Goal: Transaction & Acquisition: Purchase product/service

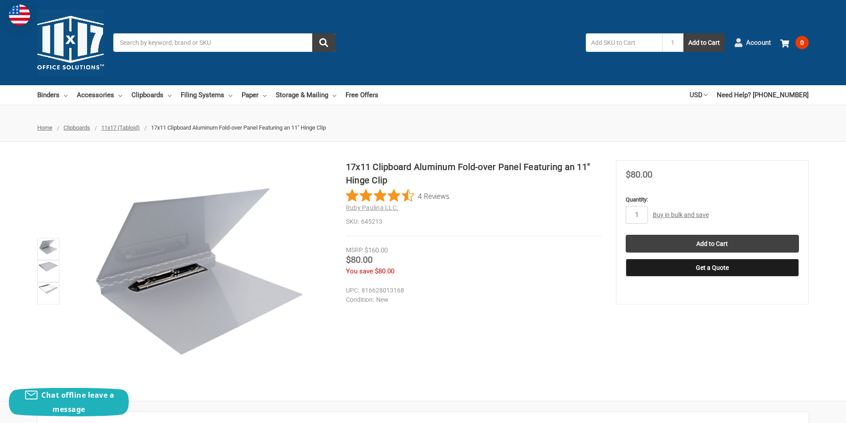
click at [749, 42] on span "Account" at bounding box center [758, 43] width 25 height 10
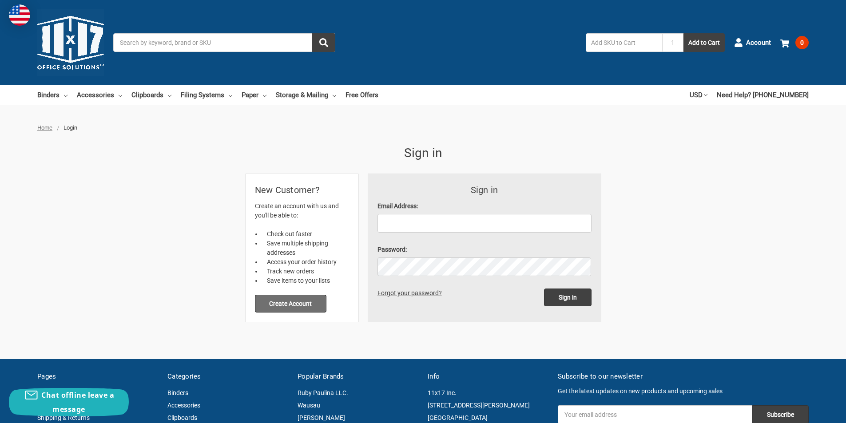
click at [301, 301] on button "Create Account" at bounding box center [291, 304] width 72 height 18
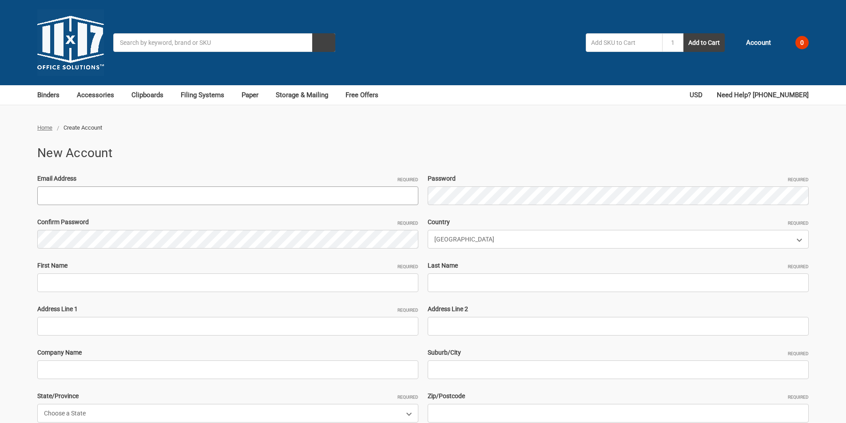
paste input "[EMAIL_ADDRESS][DOMAIN_NAME]"
click at [116, 194] on input "Email Address Required" at bounding box center [227, 196] width 381 height 19
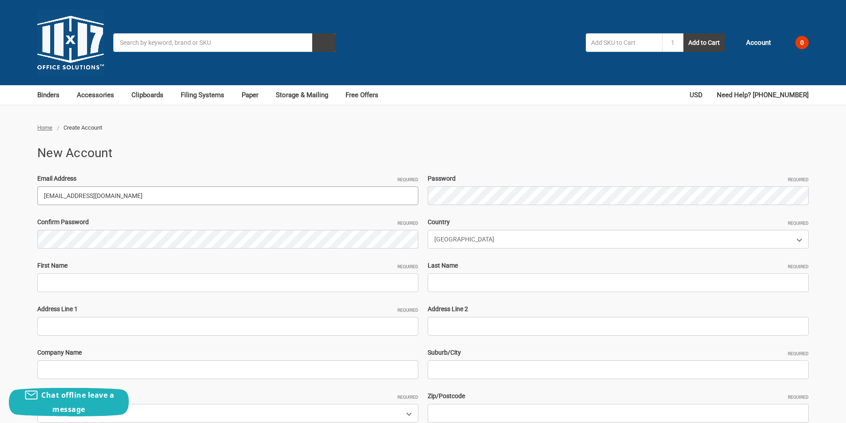
drag, startPoint x: 79, startPoint y: 198, endPoint x: 38, endPoint y: 194, distance: 41.0
click at [38, 194] on input "[EMAIL_ADDRESS][DOMAIN_NAME]" at bounding box center [227, 196] width 381 height 19
type input "[EMAIL_ADDRESS][DOMAIN_NAME]"
click at [76, 276] on input "First Name Required" at bounding box center [227, 283] width 381 height 19
paste input "Herrycheein5"
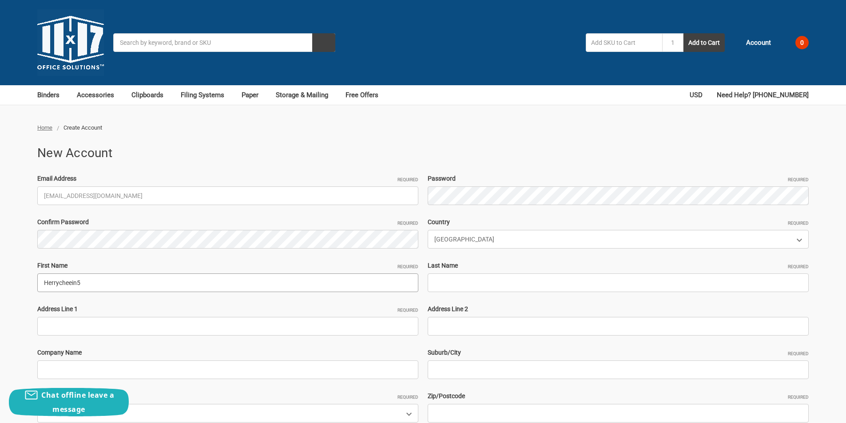
drag, startPoint x: 58, startPoint y: 283, endPoint x: 113, endPoint y: 283, distance: 55.1
click at [113, 283] on input "Herrycheein5" at bounding box center [227, 283] width 381 height 19
type input "Herry"
paste input "cheein5"
click at [465, 281] on input "cheein5" at bounding box center [618, 283] width 381 height 19
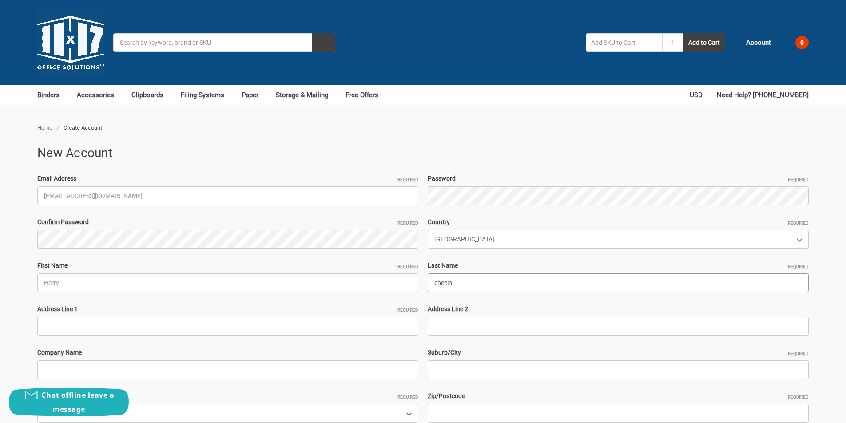
type input "cheein"
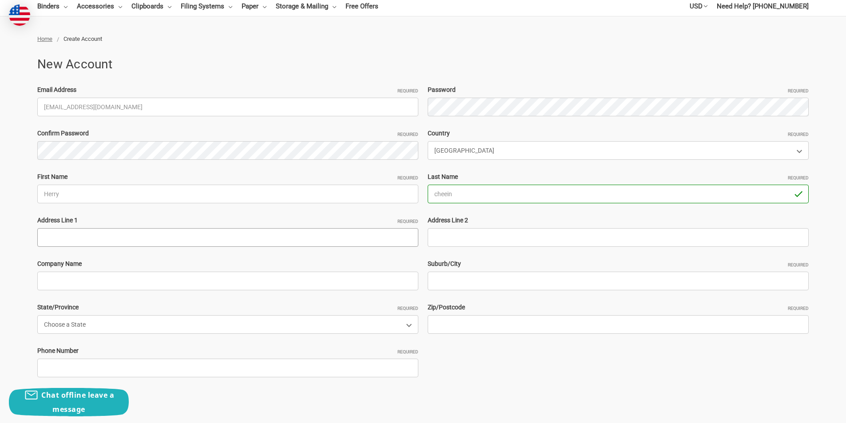
click at [175, 234] on input "Address Line 1 Required" at bounding box center [227, 237] width 381 height 19
paste input "3657 Woodhead Drive, Northbrook, Illinois 60062, United States"
click at [166, 235] on input "3657 Woodhead Drive, Northbrook, Illinois 60062, United States" at bounding box center [227, 237] width 381 height 19
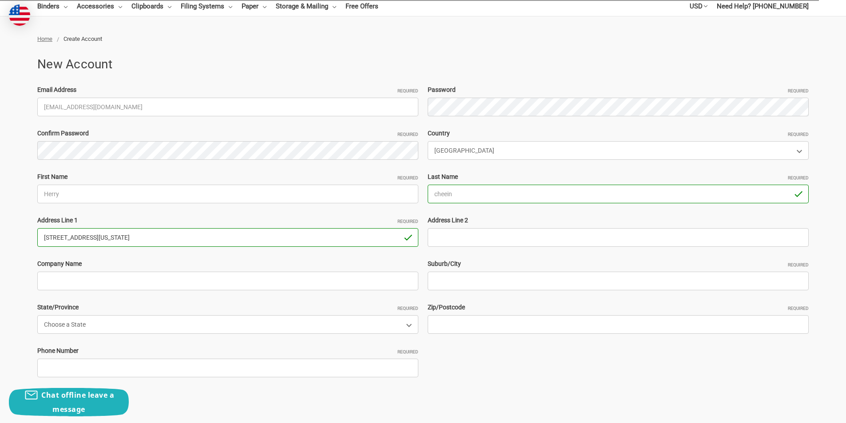
click at [166, 235] on input "3657 Woodhead Drive, Northbrook, Illinois 60062, United States" at bounding box center [227, 237] width 381 height 19
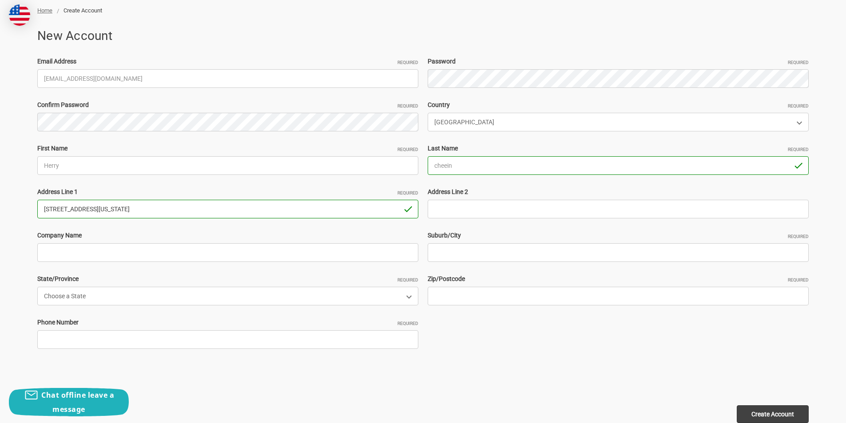
scroll to position [133, 0]
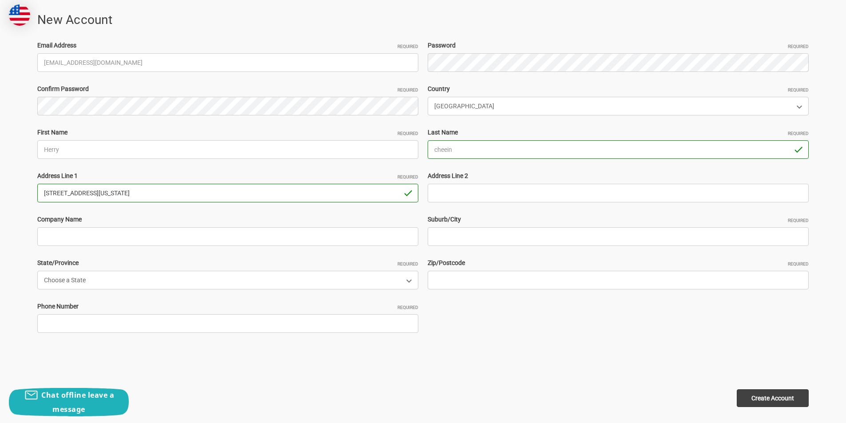
type input "3657 Woodhead Drive, Northbrook, Illinois , United States"
click at [461, 277] on input "Zip/Postcode Required" at bounding box center [618, 280] width 381 height 19
paste input "60062"
type input "60062"
click at [112, 192] on input "3657 Woodhead Drive, Northbrook, Illinois , United States" at bounding box center [227, 193] width 381 height 19
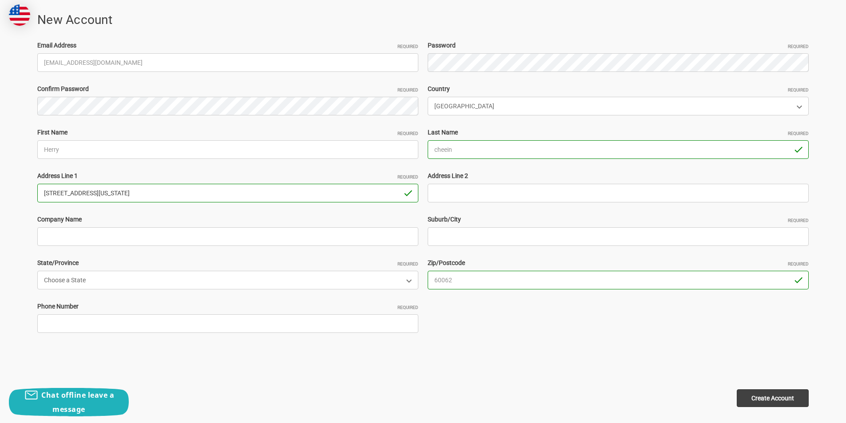
click at [112, 192] on input "3657 Woodhead Drive, Northbrook, Illinois , United States" at bounding box center [227, 193] width 381 height 19
type input "3657 Woodhead Drive, , Illinois , United States"
click at [462, 237] on input "Suburb/City Required" at bounding box center [618, 236] width 381 height 19
paste input "[GEOGRAPHIC_DATA]"
type input "[GEOGRAPHIC_DATA]"
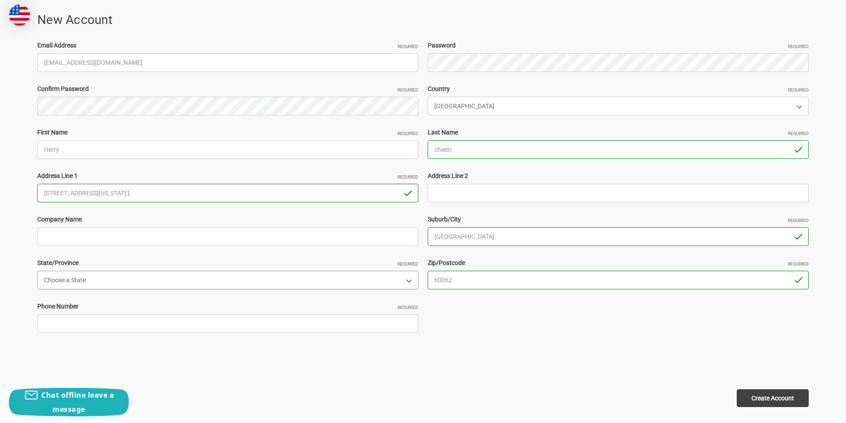
click at [88, 279] on select "Choose a State Alabama Alaska American Samoa Arizona Arkansas Armed Forces Afri…" at bounding box center [227, 280] width 381 height 19
select select "[US_STATE]"
click at [37, 271] on select "Choose a State Alabama Alaska American Samoa Arizona Arkansas Armed Forces Afri…" at bounding box center [227, 280] width 381 height 19
click at [103, 325] on input "Phone Number Required" at bounding box center [227, 324] width 381 height 19
type input "4302659874"
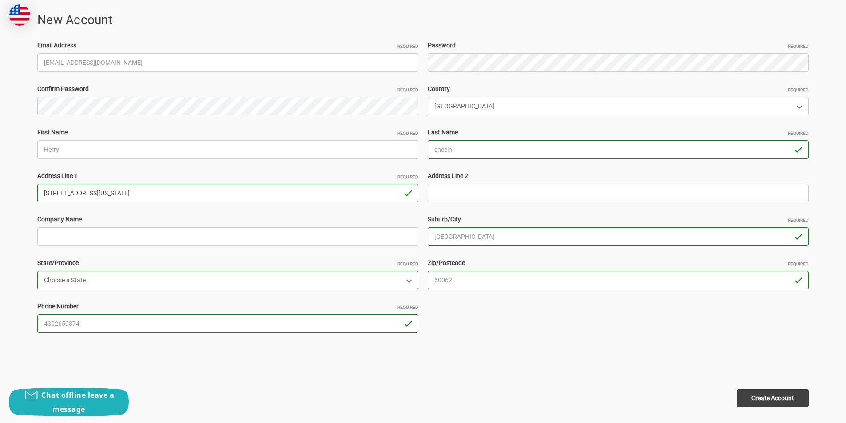
drag, startPoint x: 106, startPoint y: 196, endPoint x: 304, endPoint y: 212, distance: 198.3
click at [303, 212] on div "Email Address Required Herrycheein59@outlook.com Password Required Confirm Pass…" at bounding box center [423, 193] width 781 height 305
type input "[STREET_ADDRESS]"
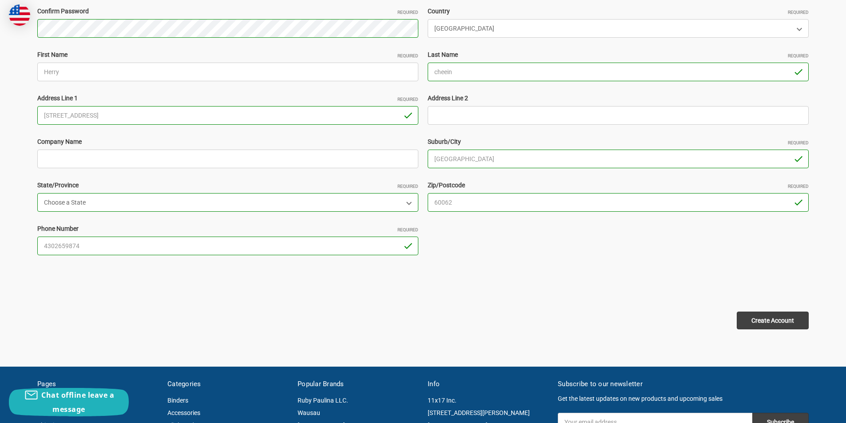
scroll to position [267, 0]
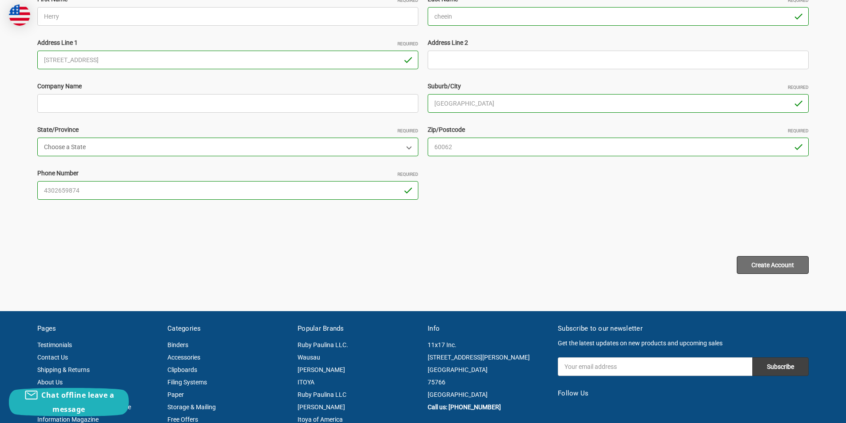
click at [754, 264] on input "Create Account" at bounding box center [773, 265] width 72 height 18
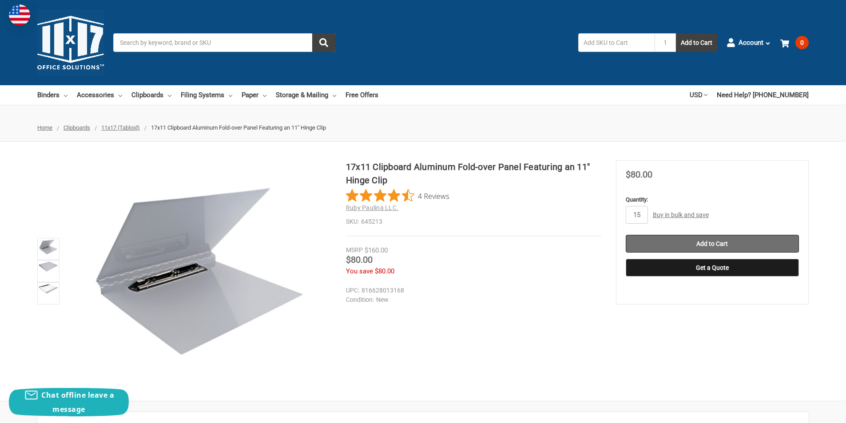
type input "15"
click at [721, 245] on input "Add to Cart" at bounding box center [712, 244] width 173 height 18
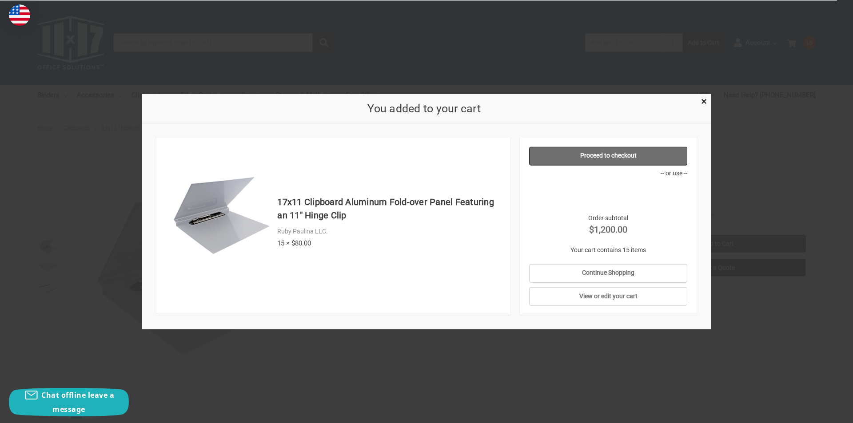
click at [617, 153] on link "Proceed to checkout" at bounding box center [608, 156] width 159 height 19
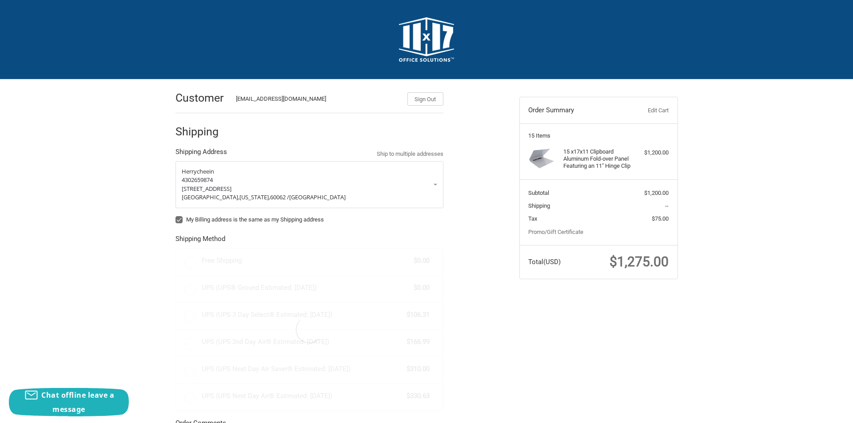
radio input "true"
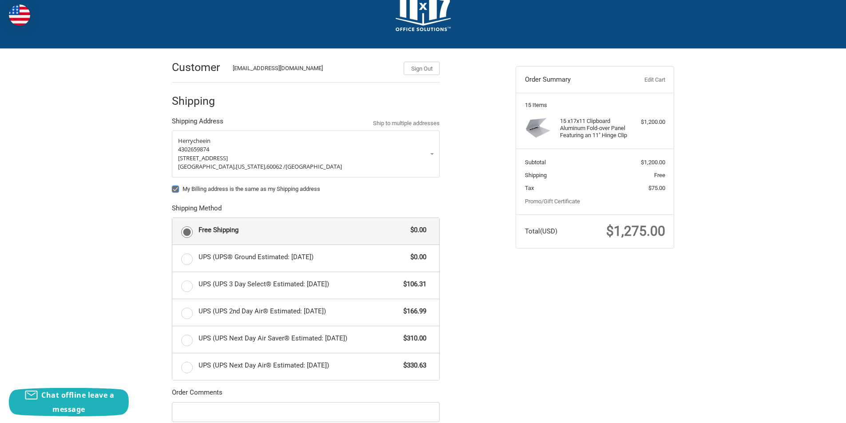
scroll to position [44, 0]
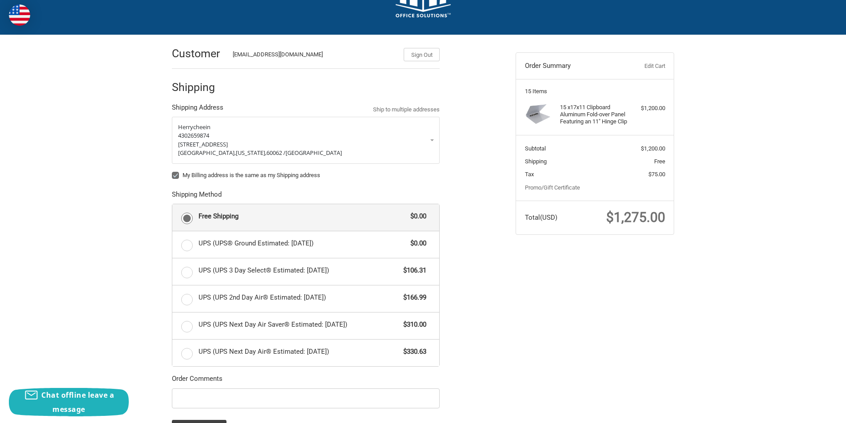
click at [201, 173] on label "My Billing address is the same as my Shipping address" at bounding box center [306, 175] width 268 height 7
click at [172, 171] on input "My Billing address is the same as my Shipping address" at bounding box center [172, 171] width 0 height 0
checkbox input "false"
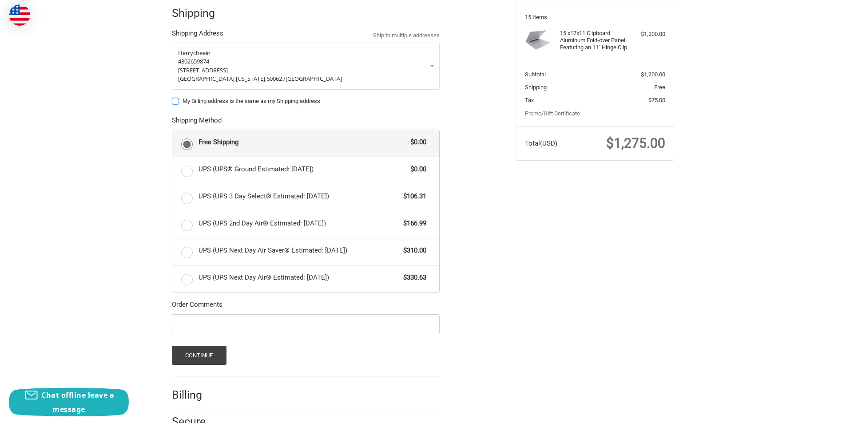
scroll to position [156, 0]
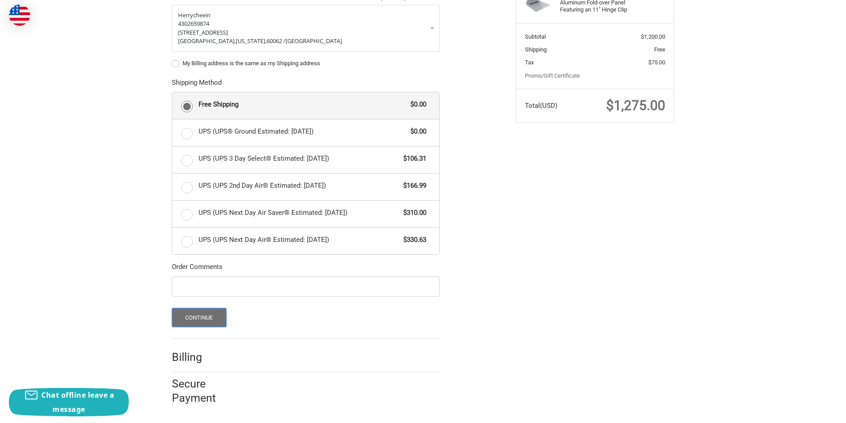
click at [203, 316] on button "Continue" at bounding box center [199, 317] width 55 height 19
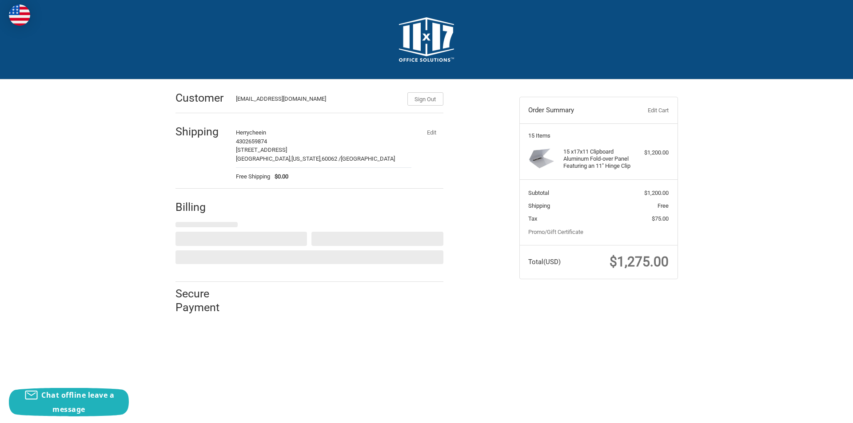
select select "US"
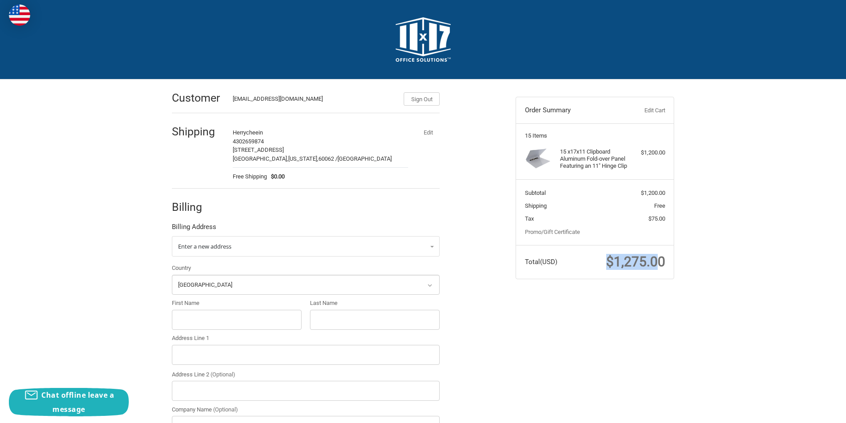
drag, startPoint x: 592, startPoint y: 266, endPoint x: 658, endPoint y: 265, distance: 65.8
click at [658, 265] on span "$1,275.00" at bounding box center [619, 262] width 91 height 16
drag, startPoint x: 429, startPoint y: 133, endPoint x: 425, endPoint y: 130, distance: 5.1
click at [425, 130] on button "Edit" at bounding box center [428, 132] width 23 height 12
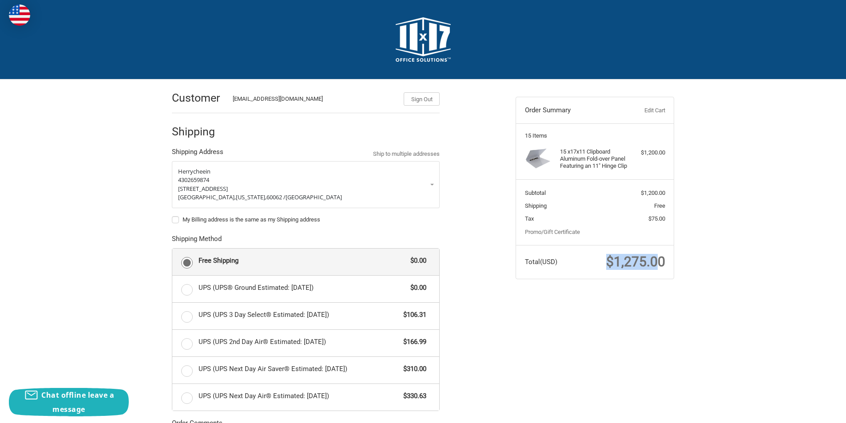
click at [652, 110] on link "Edit Cart" at bounding box center [643, 110] width 44 height 9
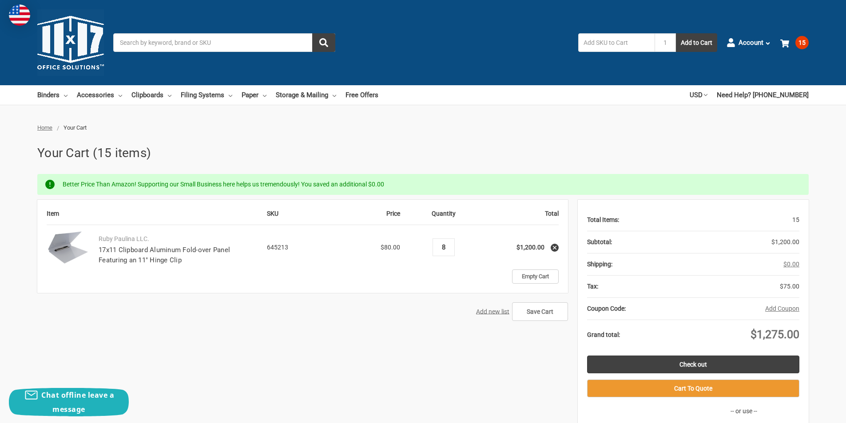
type input "8"
click at [454, 282] on td "Empty Cart" at bounding box center [443, 277] width 231 height 14
drag, startPoint x: 450, startPoint y: 249, endPoint x: 432, endPoint y: 248, distance: 17.8
click at [433, 248] on div "Decrease Quantity: 8 Increase Quantity:" at bounding box center [444, 248] width 22 height 18
type input "4"
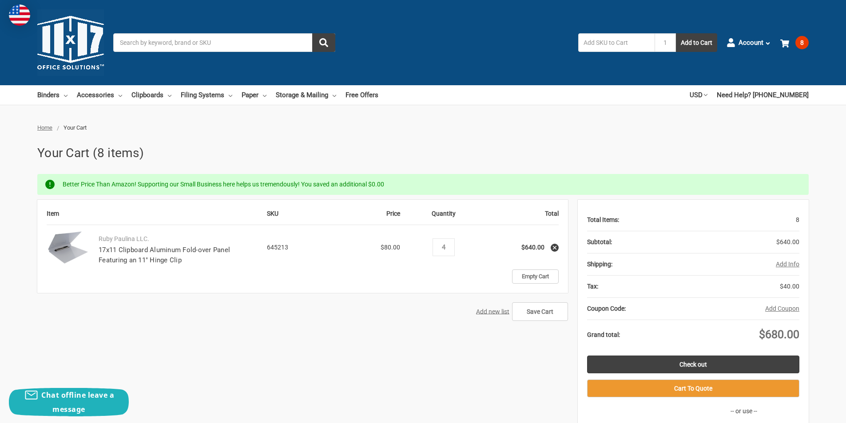
click at [443, 281] on td "Empty Cart" at bounding box center [443, 277] width 231 height 14
drag, startPoint x: 442, startPoint y: 248, endPoint x: 431, endPoint y: 248, distance: 10.7
click at [431, 248] on td "Quantity Decrease Quantity: 4 Increase Quantity:" at bounding box center [443, 247] width 77 height 44
click at [422, 291] on div "Item SKU Price Quantity Total Ruby Paulina LLC. 17x11 Clipboard Aluminum Fold-o…" at bounding box center [302, 246] width 531 height 93
drag, startPoint x: 451, startPoint y: 251, endPoint x: 432, endPoint y: 248, distance: 19.2
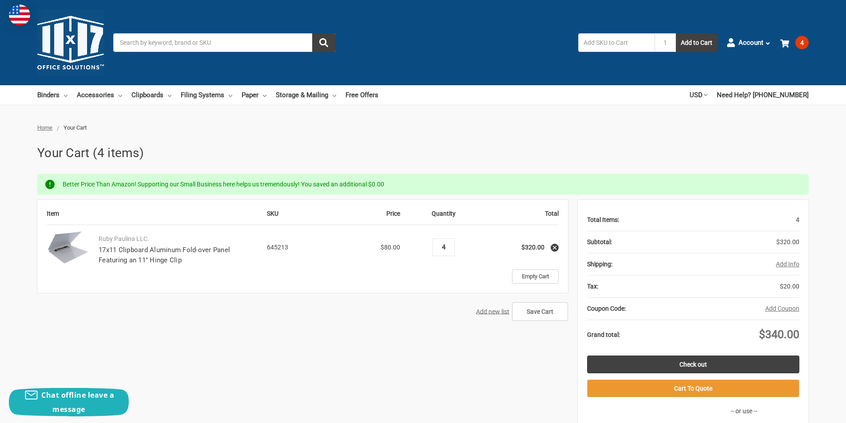
click at [432, 248] on td "Quantity Decrease Quantity: 4 Increase Quantity:" at bounding box center [443, 247] width 77 height 44
type input "5"
click at [478, 291] on div "Item SKU Price Quantity Total Ruby Paulina LLC. 17x11 Clipboard Aluminum Fold-o…" at bounding box center [302, 246] width 531 height 93
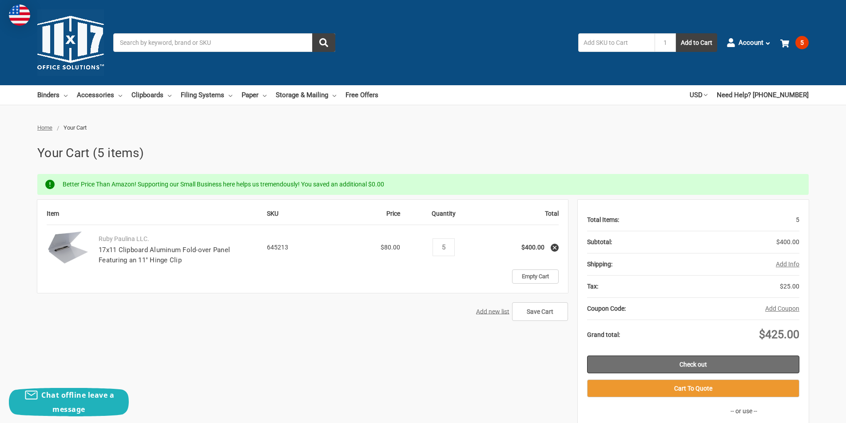
click at [700, 367] on link "Check out" at bounding box center [693, 365] width 212 height 18
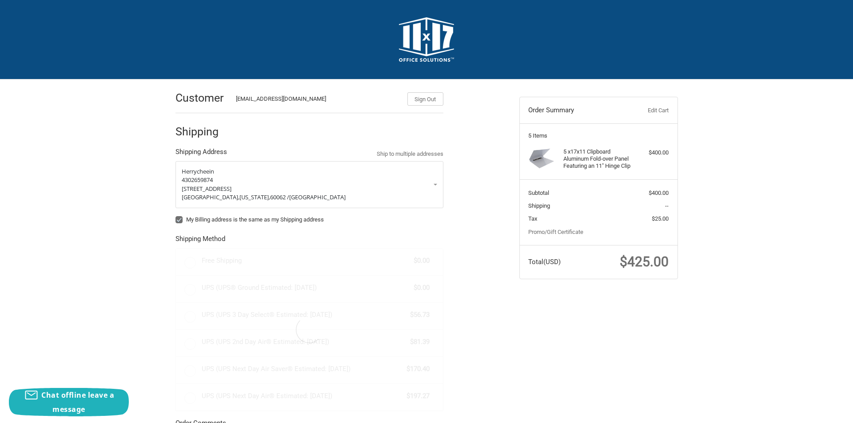
radio input "true"
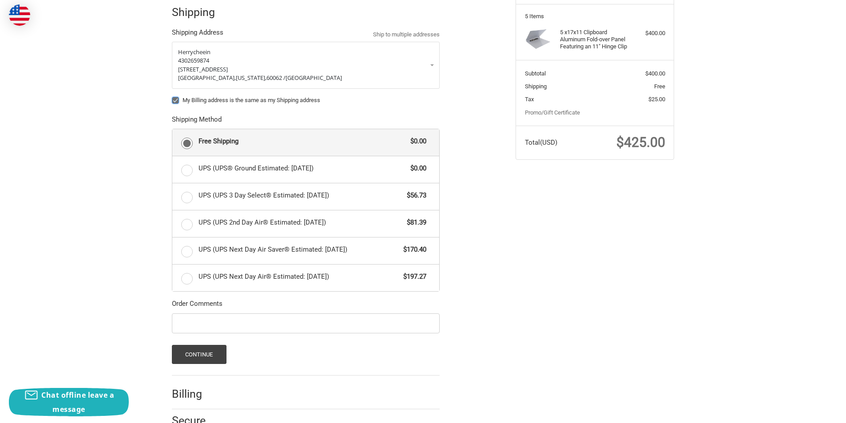
scroll to position [133, 0]
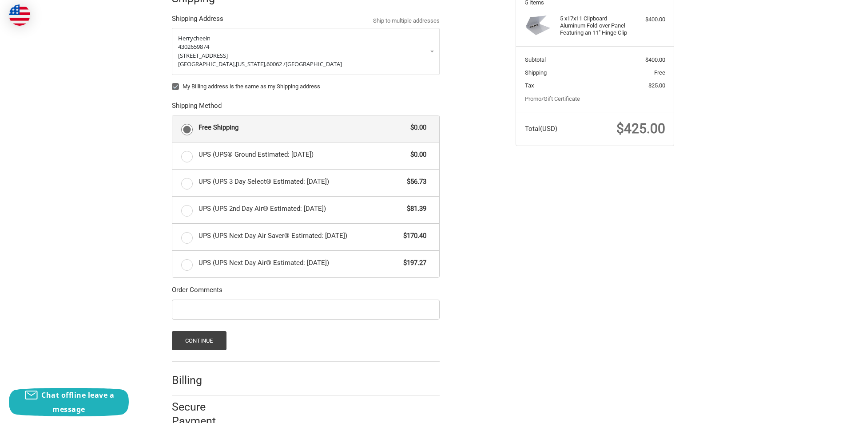
click at [247, 88] on label "My Billing address is the same as my Shipping address" at bounding box center [306, 86] width 268 height 7
click at [172, 83] on input "My Billing address is the same as my Shipping address" at bounding box center [172, 82] width 0 height 0
checkbox input "false"
click at [211, 340] on button "Continue" at bounding box center [199, 340] width 55 height 19
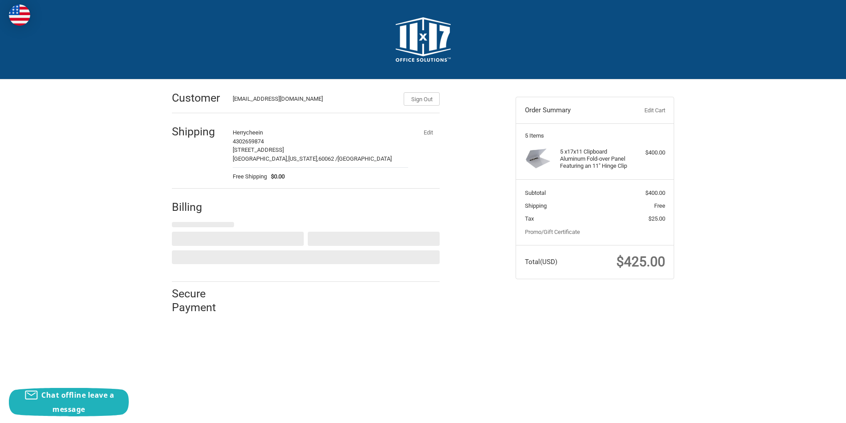
scroll to position [0, 0]
select select "US"
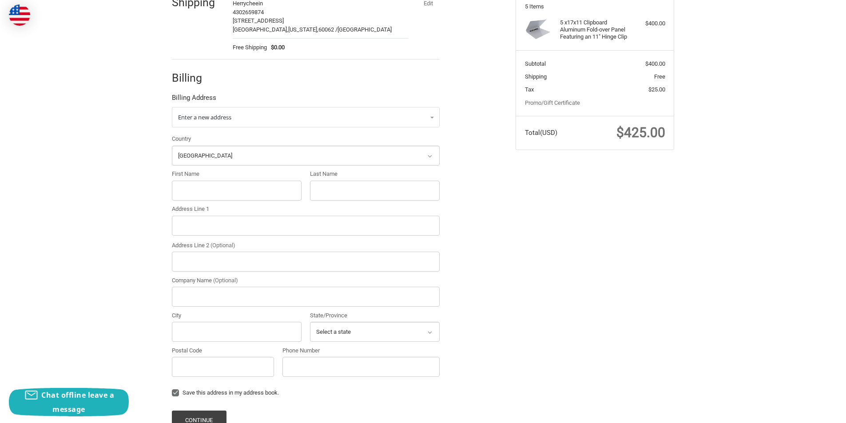
scroll to position [133, 0]
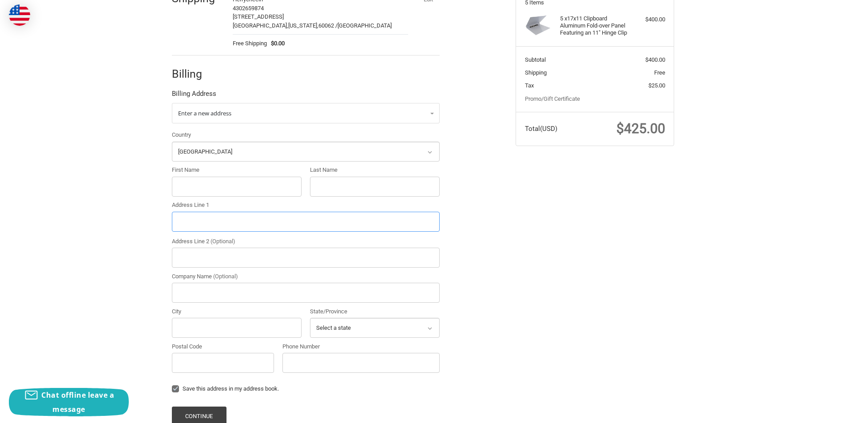
click at [230, 224] on input "Address Line 1" at bounding box center [306, 222] width 268 height 20
paste input "7011 Batavia Way, Riverside, California, 92503."
click at [289, 223] on input "7011 Batavia Way, Riverside, California, 92503." at bounding box center [306, 222] width 268 height 20
type input "7011 Batavia Way, Riverside, California, ."
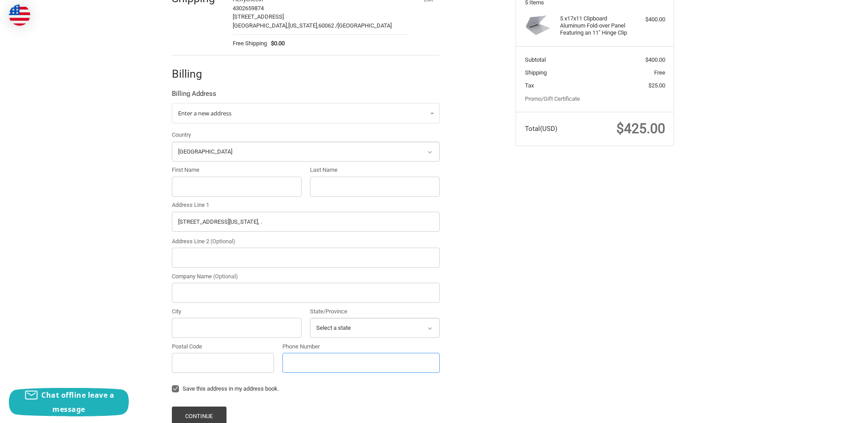
click at [310, 356] on input "Phone Number" at bounding box center [361, 363] width 157 height 20
click at [237, 358] on input "Postal Code" at bounding box center [223, 363] width 102 height 20
paste input "92503"
type input "92503"
click at [349, 325] on select "Select a state Alabama Alaska American Samoa Arizona Arkansas Armed Forces Amer…" at bounding box center [375, 328] width 130 height 20
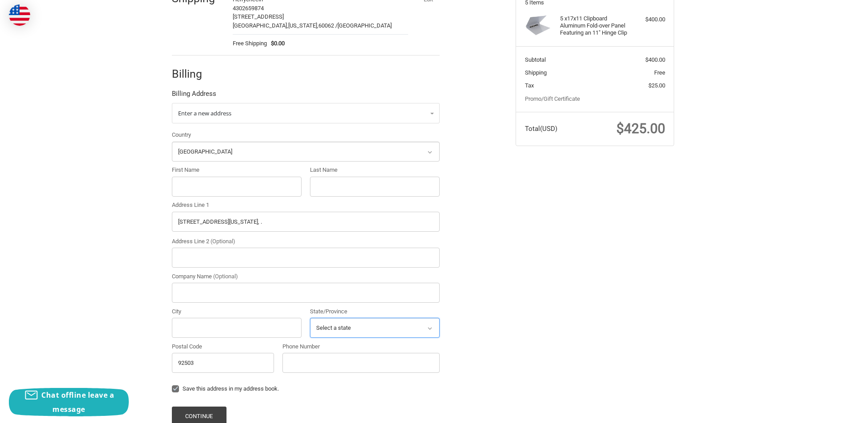
select select "CA"
click at [310, 318] on select "Select a state Alabama Alaska American Samoa Arizona Arkansas Armed Forces Amer…" at bounding box center [375, 328] width 130 height 20
click at [236, 222] on input "7011 Batavia Way, Riverside, California, ." at bounding box center [306, 222] width 268 height 20
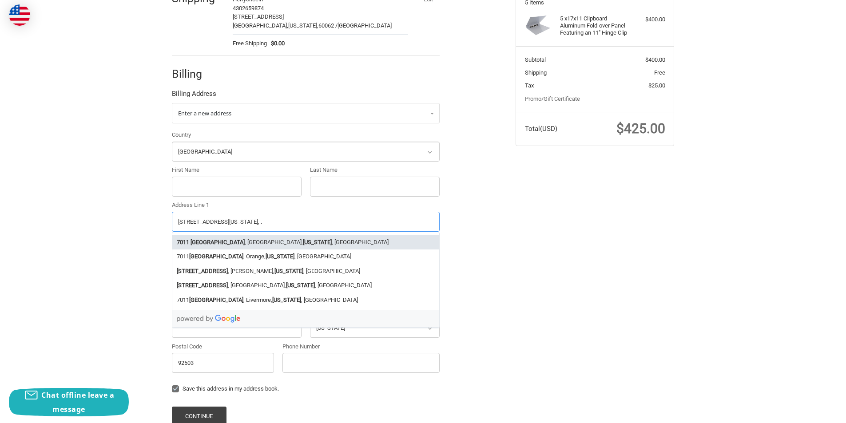
click at [238, 241] on li "7011 Batavia Way , Riverside, California , USA" at bounding box center [305, 242] width 267 height 15
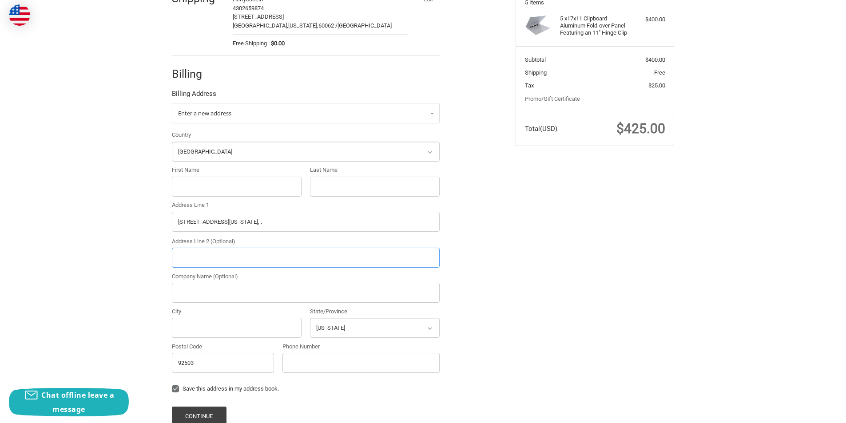
type input "7011 Batavia Way"
type input "Riverside"
click at [201, 190] on input "First Name" at bounding box center [237, 187] width 130 height 20
paste input "Amy Phipps"
click at [207, 190] on input "Amy Phipps" at bounding box center [237, 187] width 130 height 20
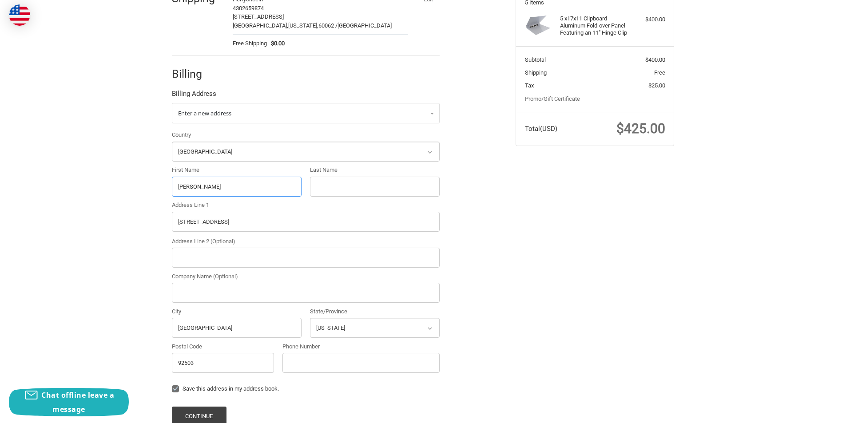
click at [207, 190] on input "Amy Phipps" at bounding box center [237, 187] width 130 height 20
type input "Amy"
paste input "Phipps"
click at [319, 189] on input "Phipps" at bounding box center [375, 187] width 130 height 20
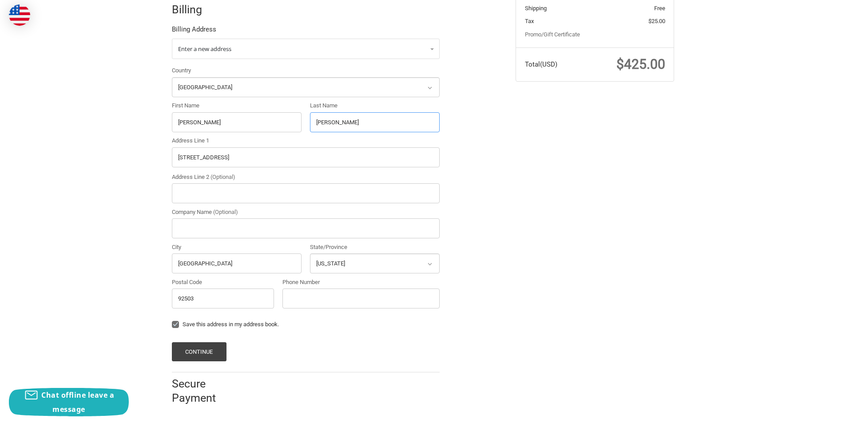
type input "Phipps"
click at [307, 297] on input "Phone Number" at bounding box center [361, 299] width 157 height 20
type input "4302659874"
click at [199, 348] on button "Continue" at bounding box center [199, 352] width 55 height 19
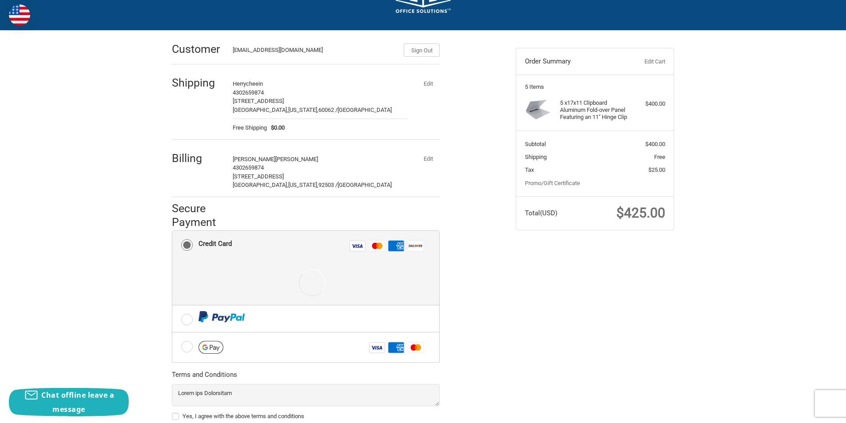
scroll to position [112, 0]
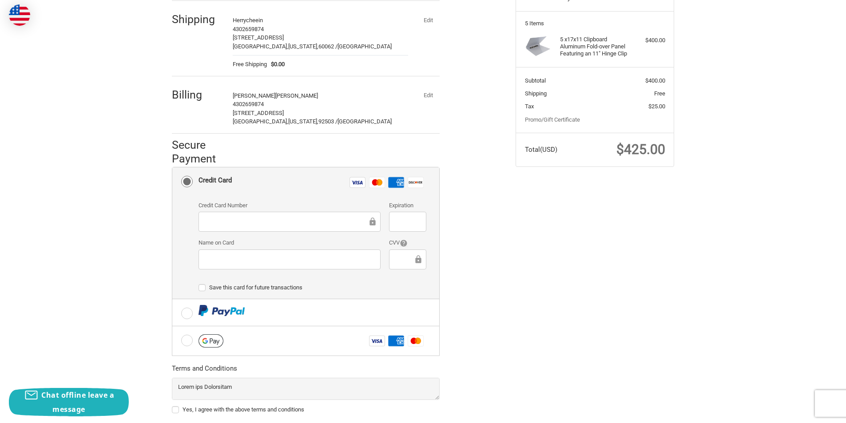
click at [275, 227] on div at bounding box center [290, 222] width 182 height 20
click at [82, 225] on div "Customer Herrycheein59@outlook.com Sign Out Shipping Herry cheein 4302659874 36…" at bounding box center [423, 219] width 846 height 504
click at [391, 265] on div at bounding box center [407, 260] width 37 height 20
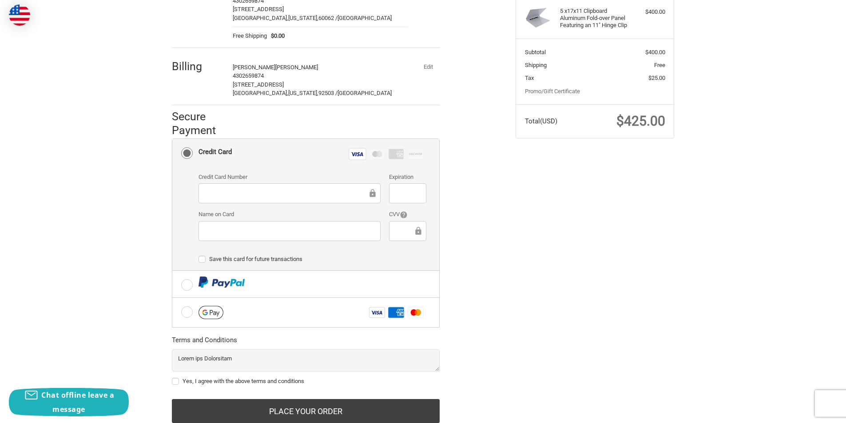
scroll to position [169, 0]
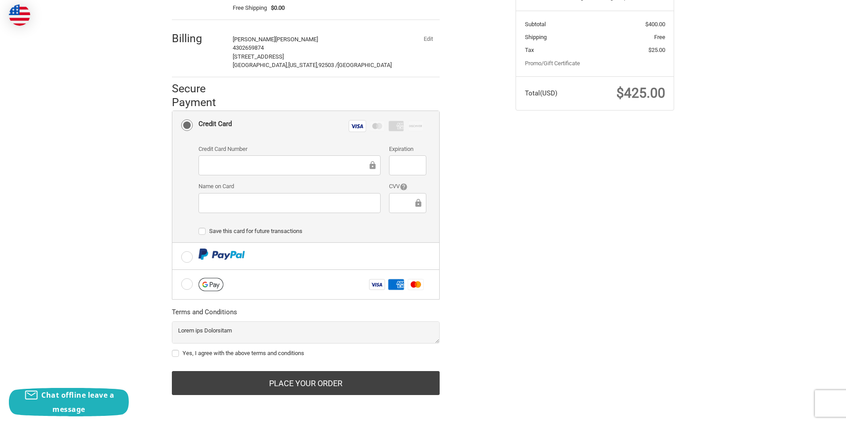
click at [232, 354] on label "Yes, I agree with the above terms and conditions" at bounding box center [306, 353] width 268 height 7
click at [172, 350] on input "Yes, I agree with the above terms and conditions" at bounding box center [172, 349] width 0 height 0
checkbox input "true"
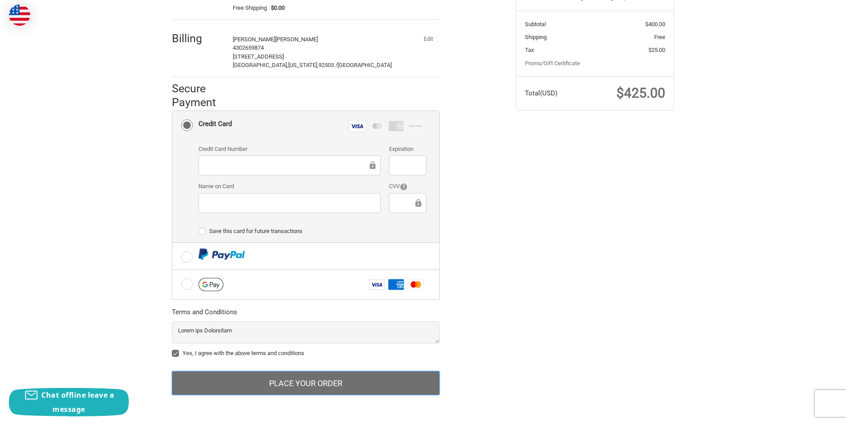
click at [299, 375] on button "Place Your Order" at bounding box center [306, 383] width 268 height 24
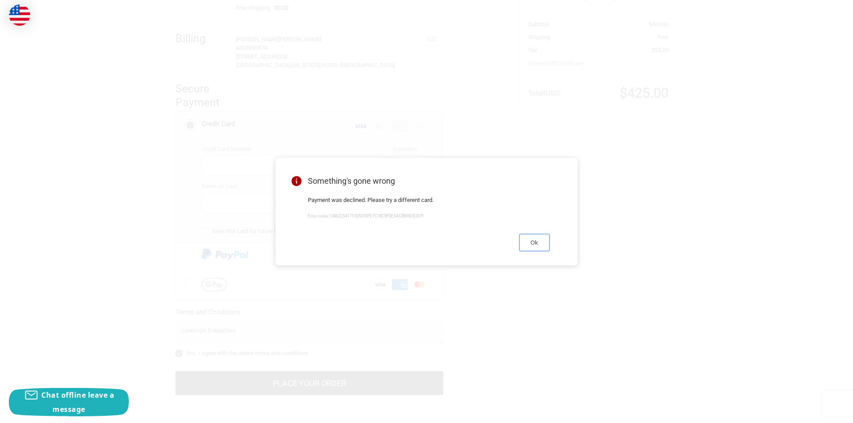
click at [537, 246] on button "Ok" at bounding box center [534, 242] width 30 height 17
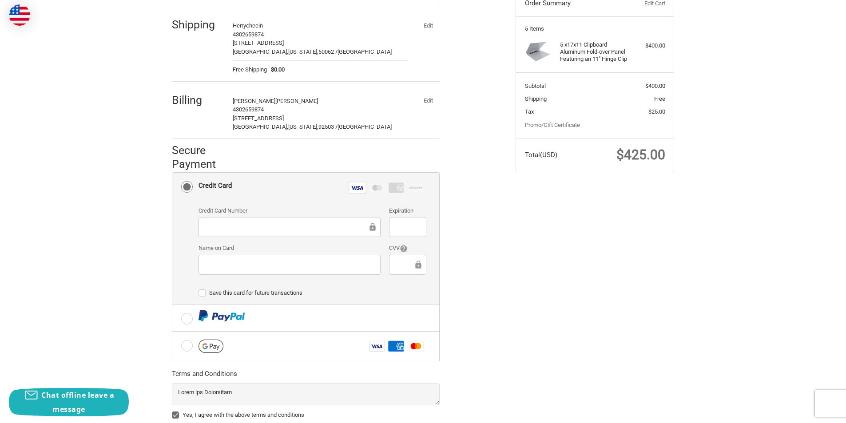
scroll to position [36, 0]
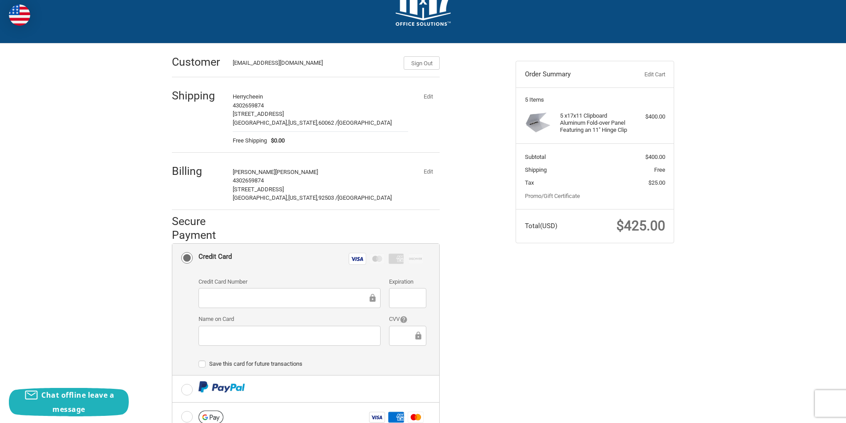
click at [423, 174] on button "Edit" at bounding box center [428, 172] width 23 height 12
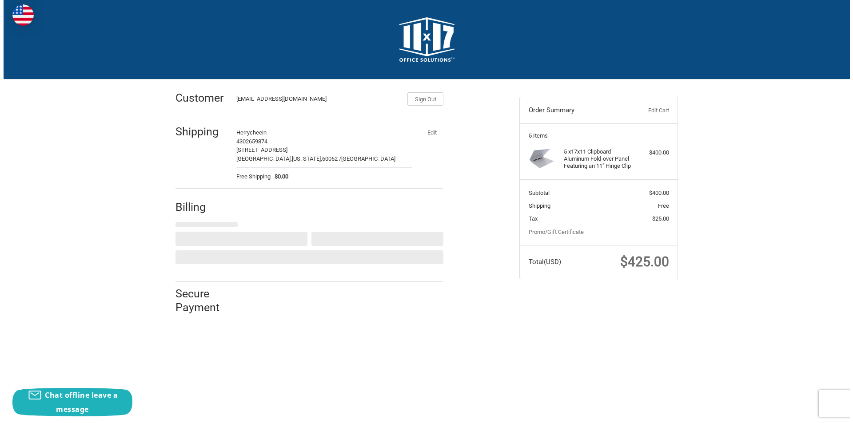
scroll to position [0, 0]
select select "US"
select select "CA"
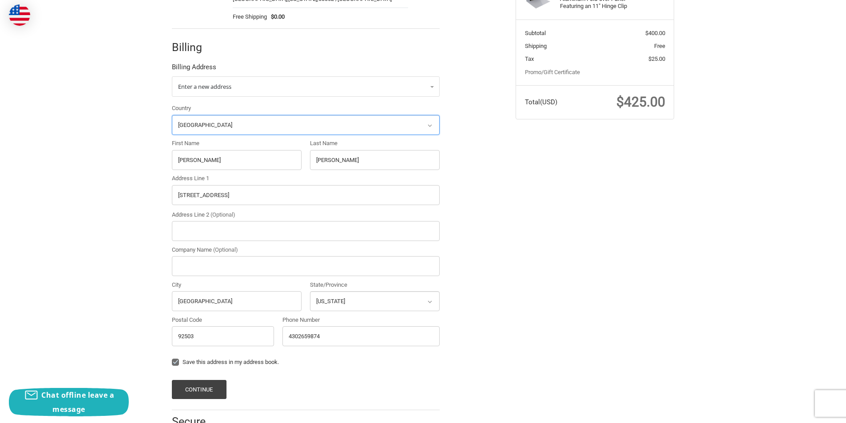
scroll to position [189, 0]
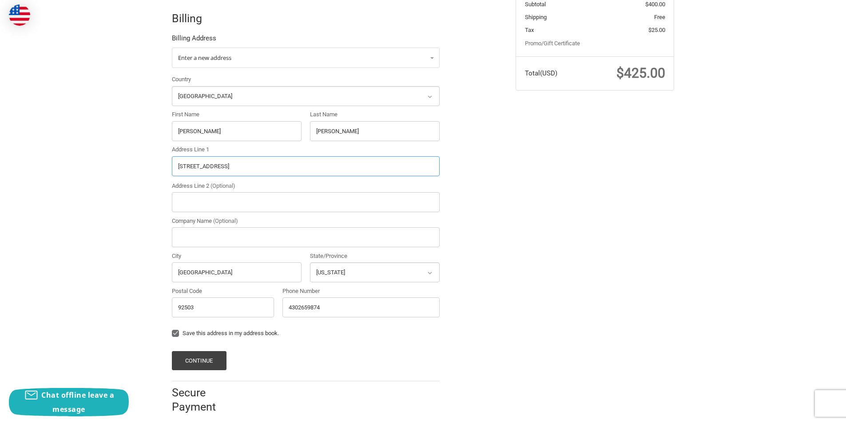
click at [247, 167] on input "7011 Batavia Way" at bounding box center [306, 166] width 268 height 20
paste input "223 Milo Street, Dayton, Texas, 77535"
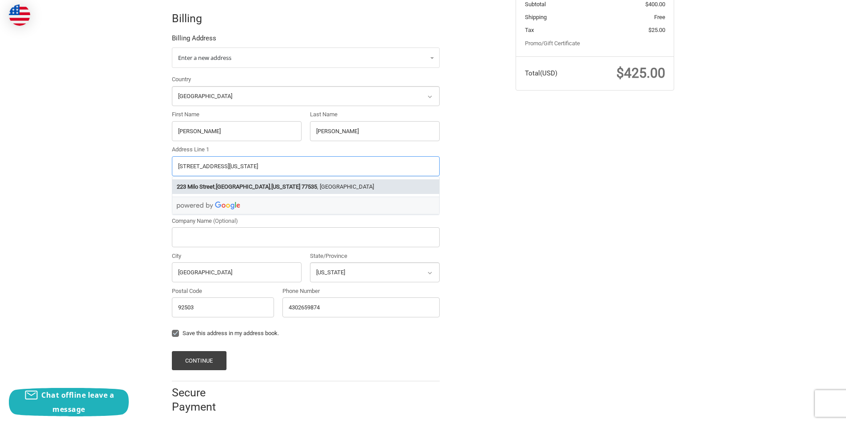
click at [302, 184] on strong "77535" at bounding box center [310, 187] width 16 height 9
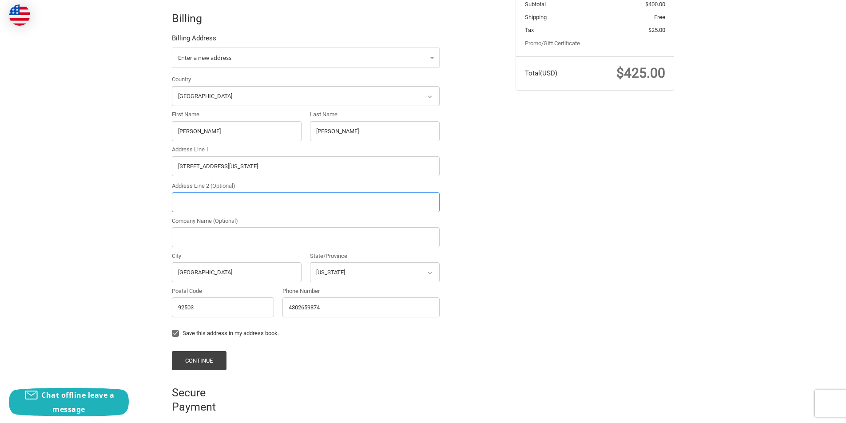
type input "223 Milo Street"
type input "Dayton"
select select "[GEOGRAPHIC_DATA]"
type input "77535"
click at [202, 128] on input "Amy" at bounding box center [237, 131] width 130 height 20
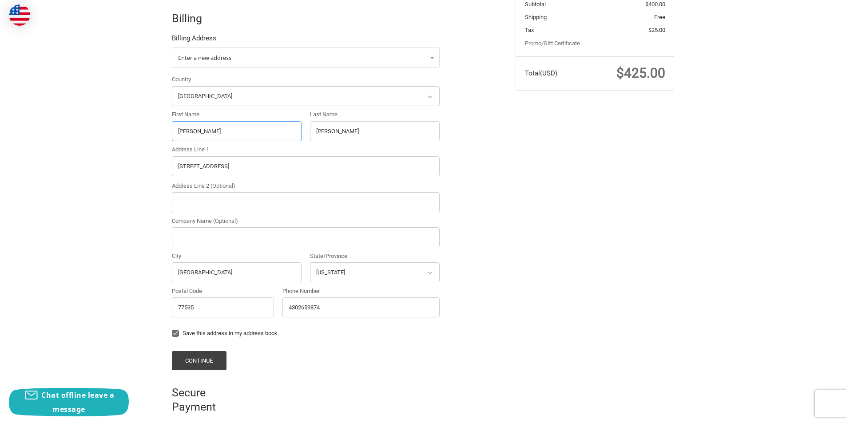
click at [202, 128] on input "Amy" at bounding box center [237, 131] width 130 height 20
paste input "Laura Williams"
click at [202, 132] on input "Laura Williams" at bounding box center [237, 131] width 130 height 20
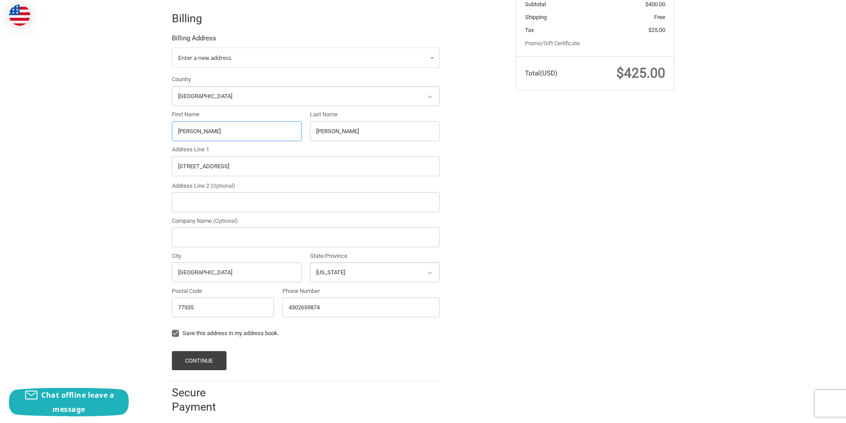
click at [297, 127] on input "Laura" at bounding box center [237, 131] width 130 height 20
drag, startPoint x: 297, startPoint y: 127, endPoint x: 343, endPoint y: 127, distance: 45.8
click at [299, 127] on input "Laura" at bounding box center [237, 131] width 130 height 20
type input "Laura"
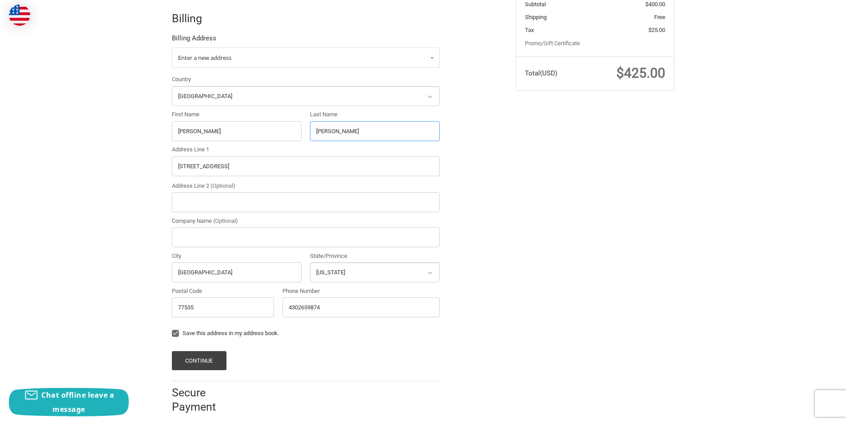
click at [343, 127] on input "Phipps" at bounding box center [375, 131] width 130 height 20
paste input "William"
type input "Williams"
click at [215, 356] on button "Continue" at bounding box center [199, 360] width 55 height 19
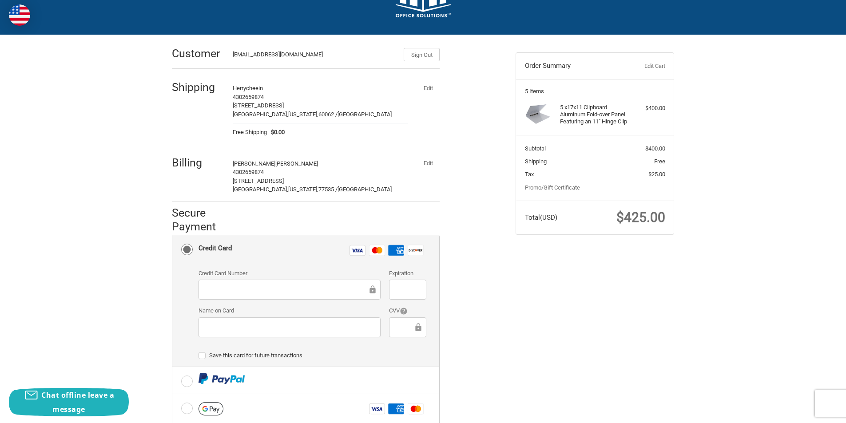
scroll to position [133, 0]
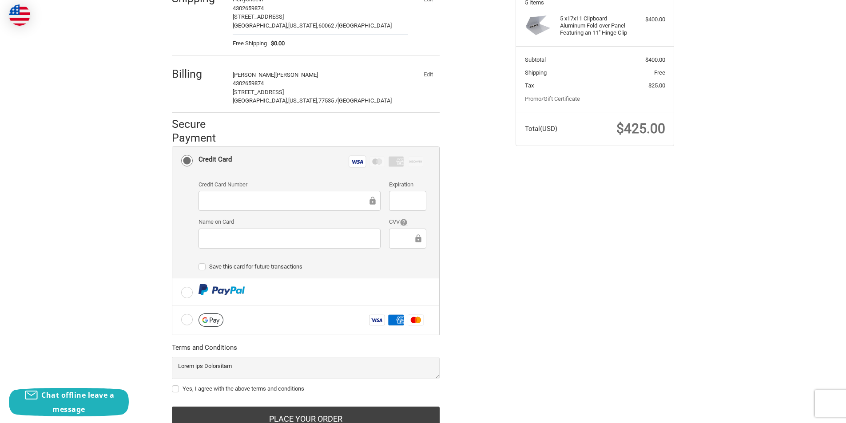
click at [230, 389] on label "Yes, I agree with the above terms and conditions" at bounding box center [306, 389] width 268 height 7
click at [172, 385] on input "Yes, I agree with the above terms and conditions" at bounding box center [172, 385] width 0 height 0
checkbox input "true"
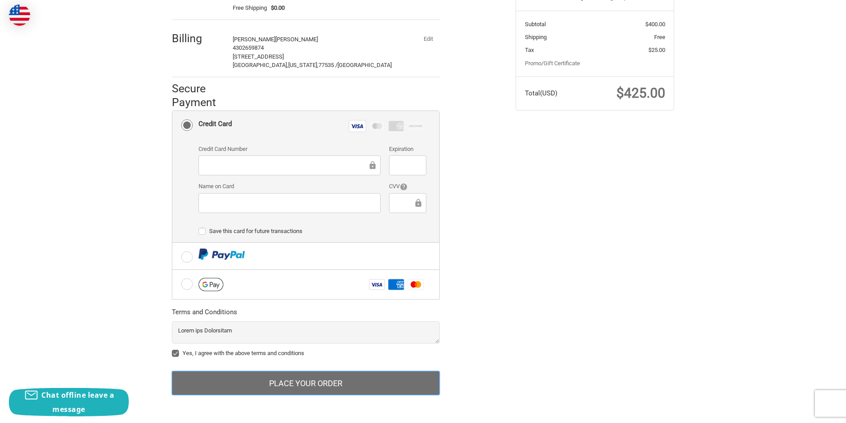
click at [383, 376] on button "Place Your Order" at bounding box center [306, 383] width 268 height 24
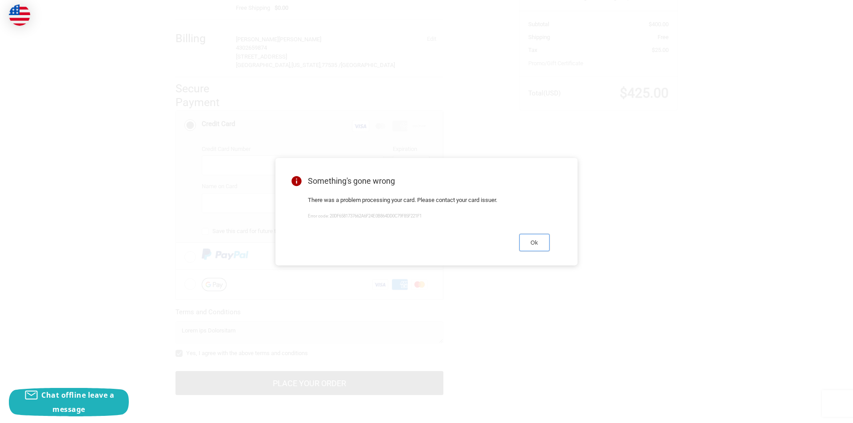
click at [534, 245] on button "Ok" at bounding box center [534, 242] width 30 height 17
